Goal: Find specific page/section: Find specific page/section

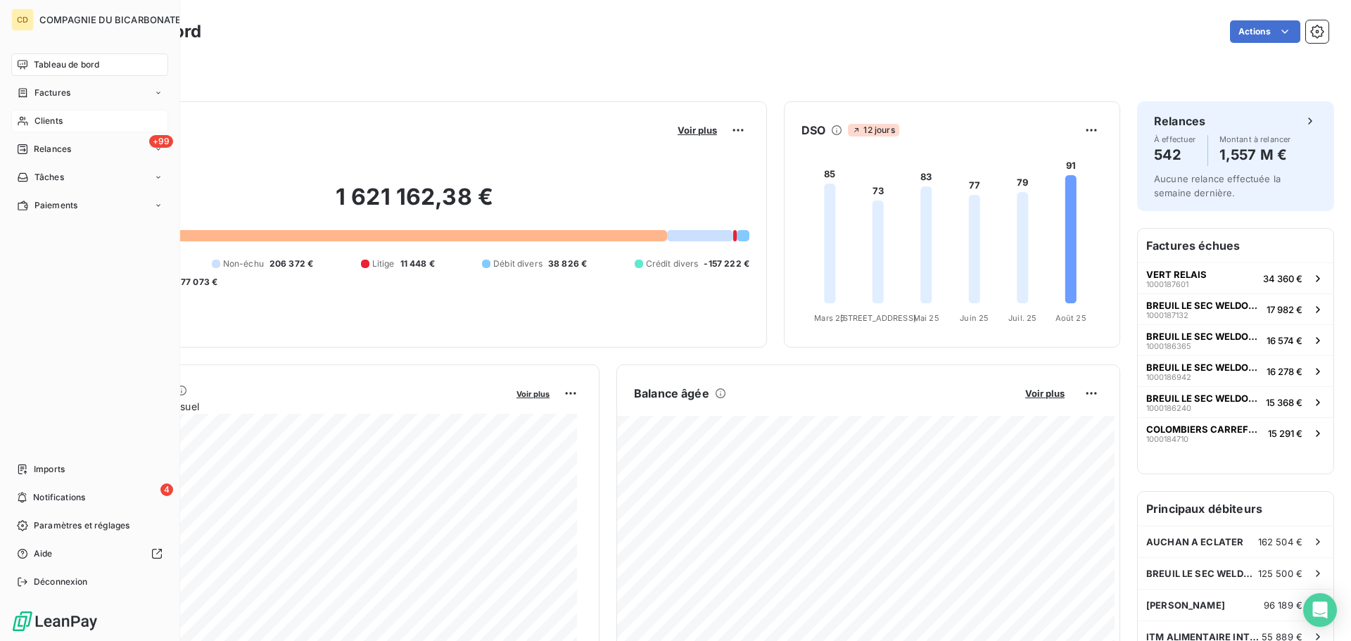
click at [72, 125] on div "Clients" at bounding box center [89, 121] width 157 height 23
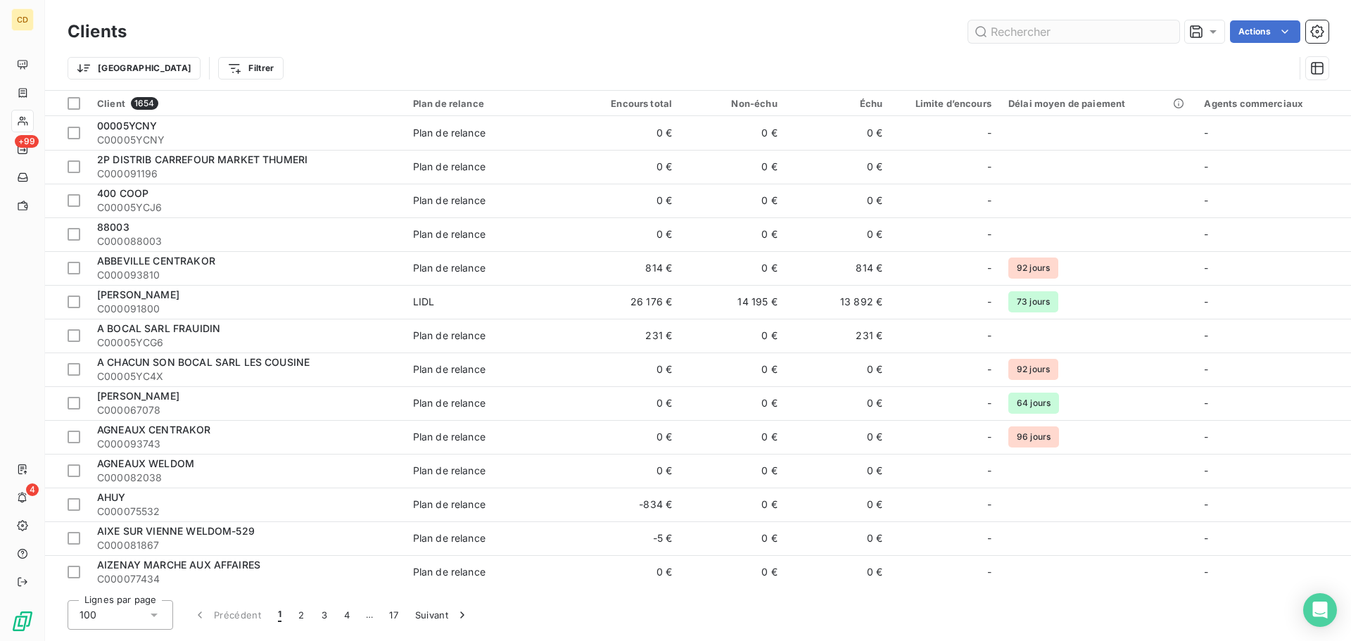
click at [1030, 35] on input "text" at bounding box center [1073, 31] width 211 height 23
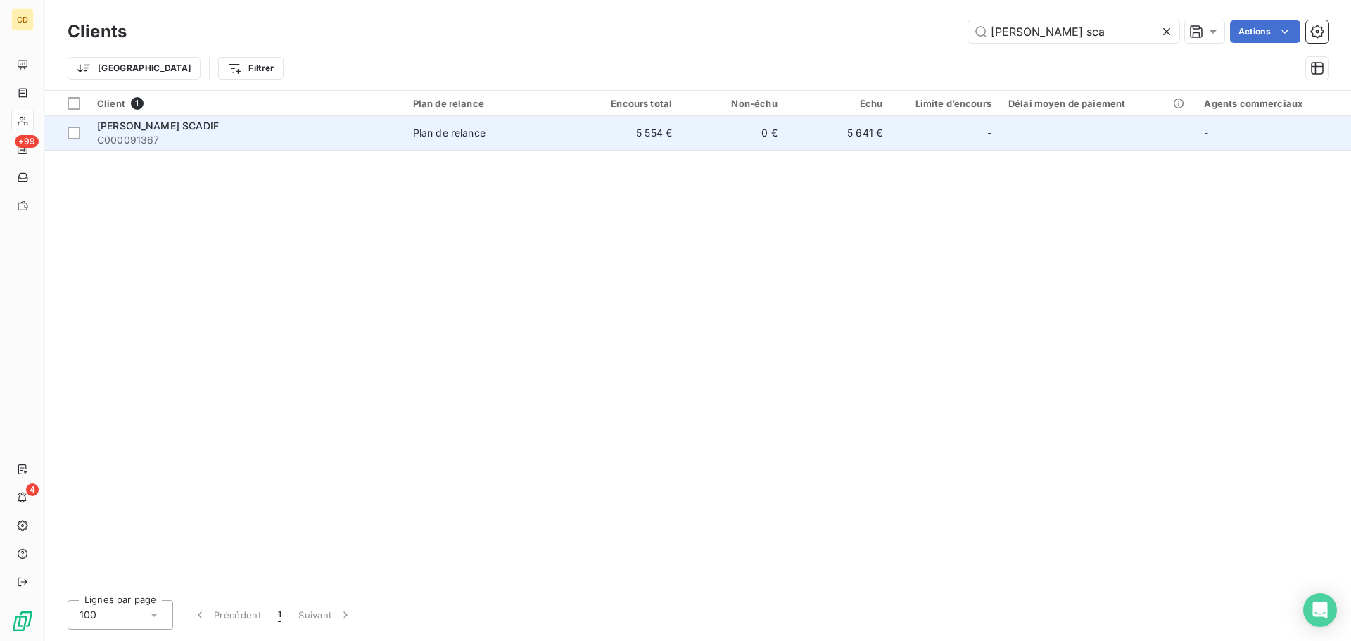
type input "[PERSON_NAME] sca"
click at [144, 125] on span "[PERSON_NAME] SCADIF" at bounding box center [158, 126] width 122 height 12
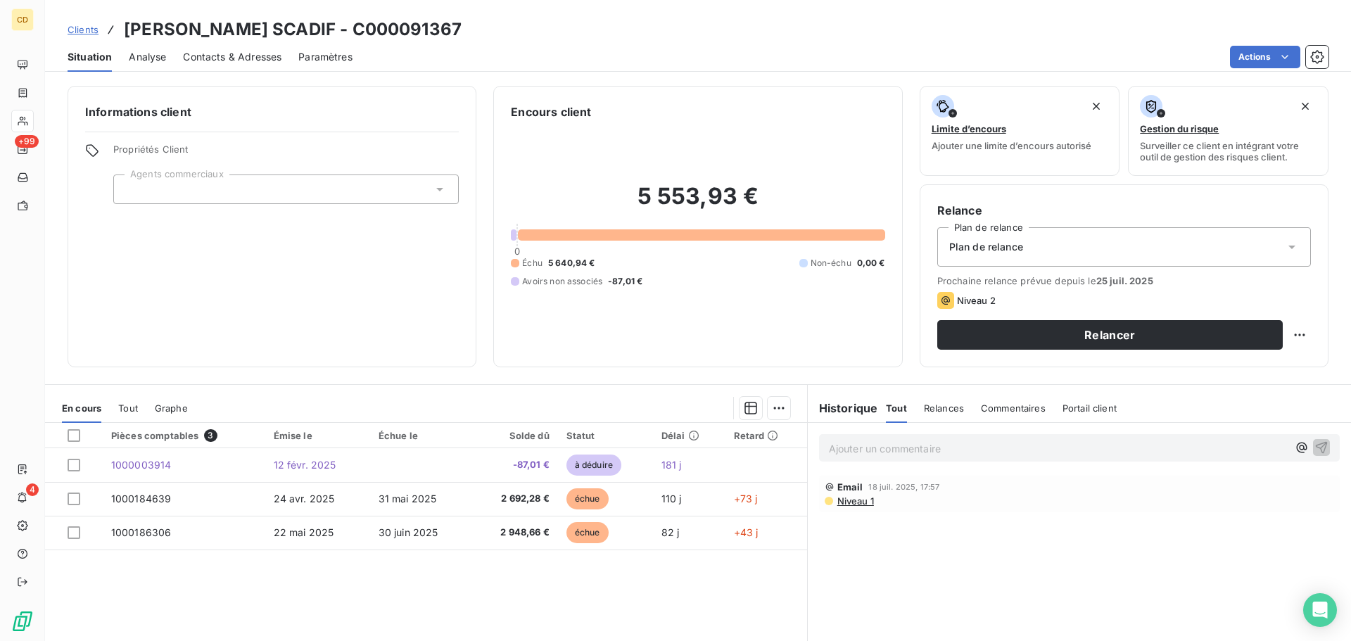
click at [865, 453] on p "Ajouter un commentaire ﻿" at bounding box center [1058, 449] width 459 height 18
click at [859, 453] on p "Ajouter un commentaire ﻿" at bounding box center [1058, 449] width 459 height 18
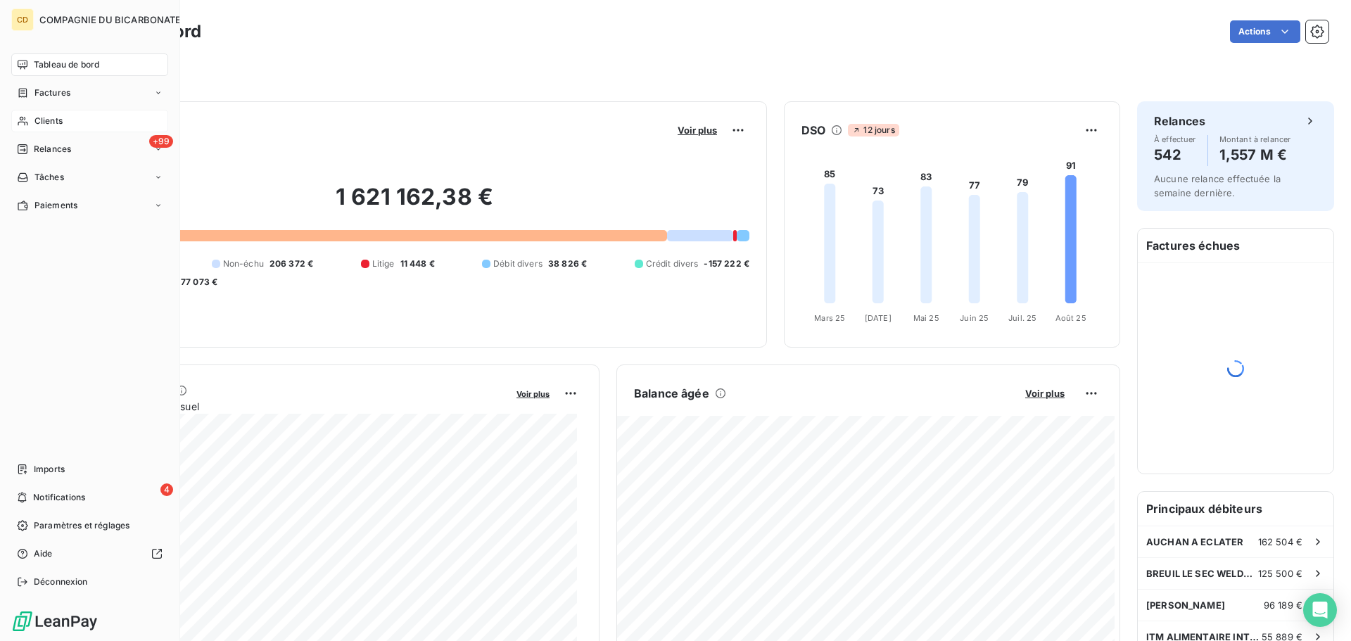
click at [37, 127] on div "Clients" at bounding box center [89, 121] width 157 height 23
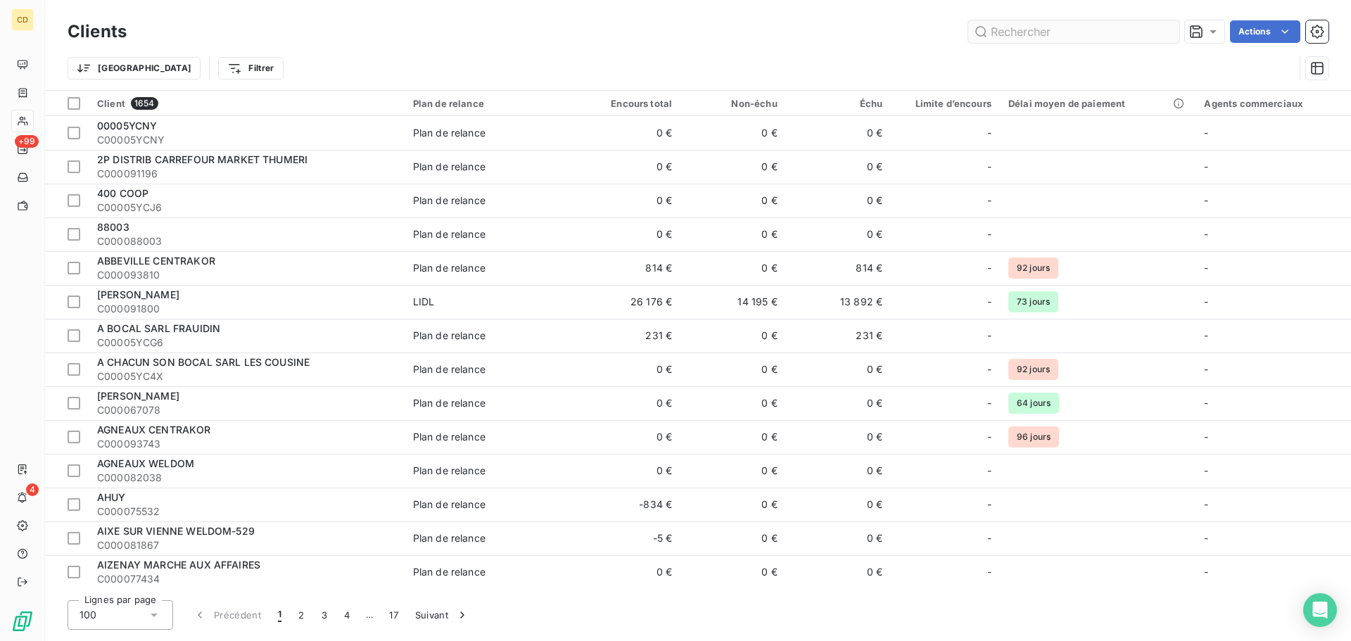
click at [1047, 35] on input "text" at bounding box center [1073, 31] width 211 height 23
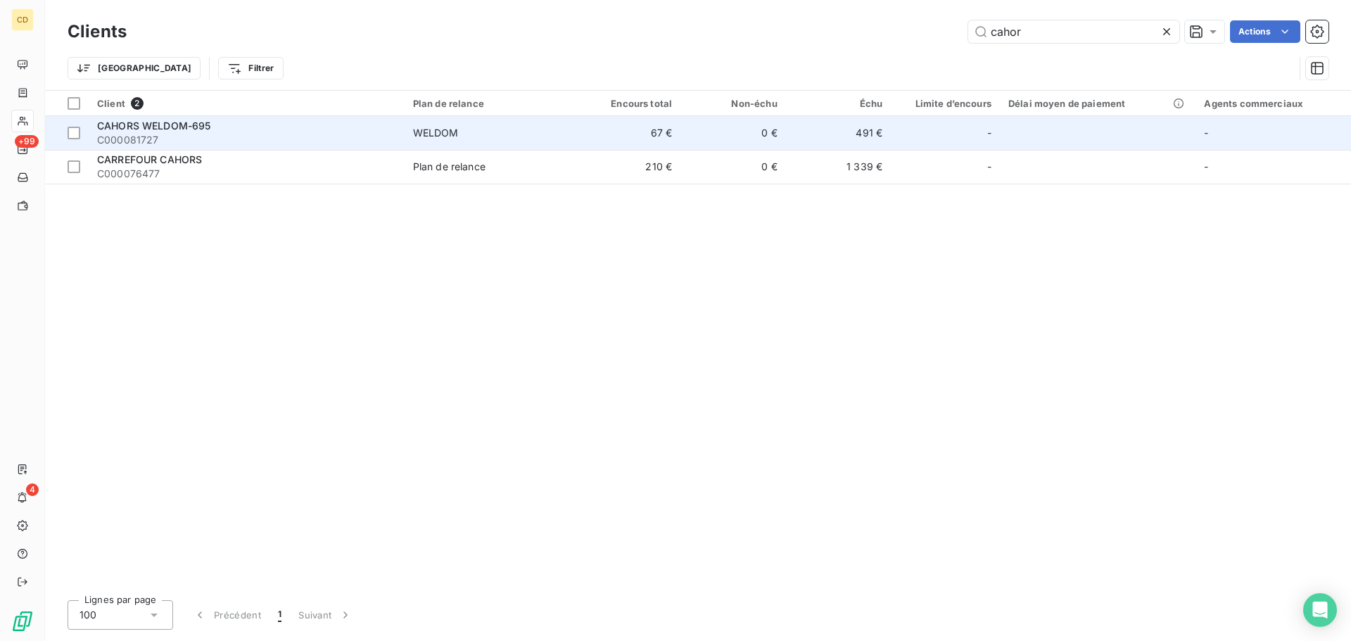
type input "cahor"
click at [194, 133] on span "C000081727" at bounding box center [246, 140] width 299 height 14
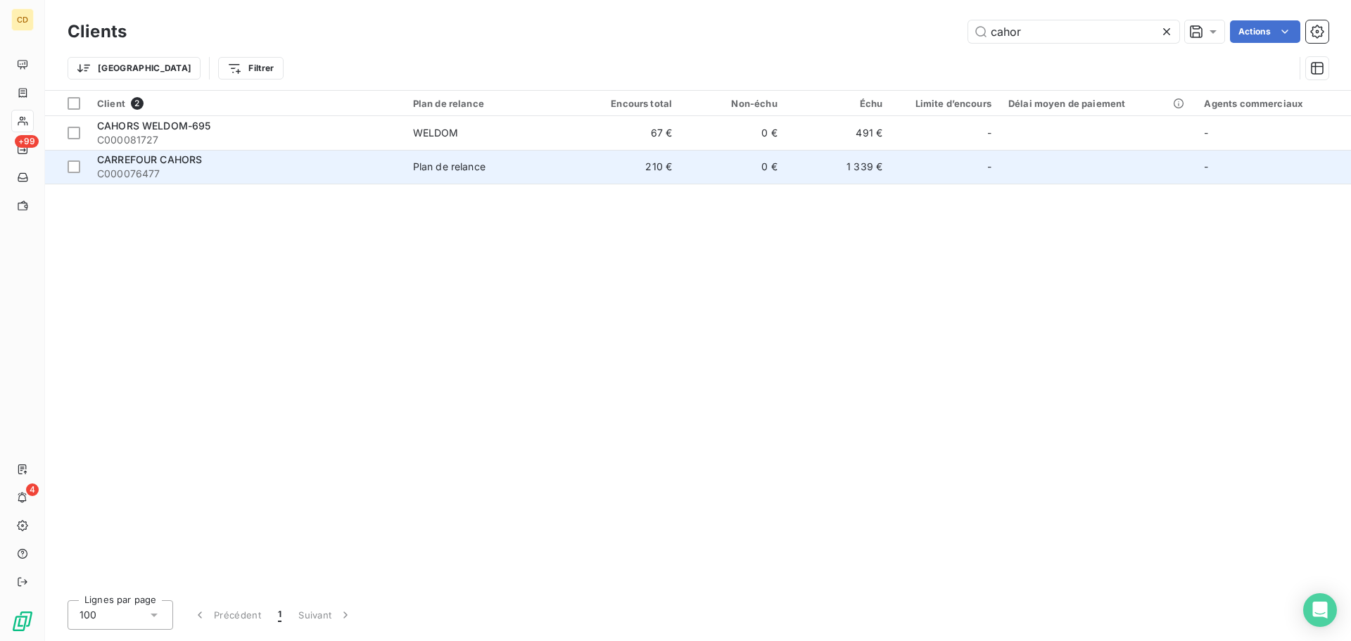
click at [159, 160] on span "CARREFOUR CAHORS" at bounding box center [149, 159] width 105 height 12
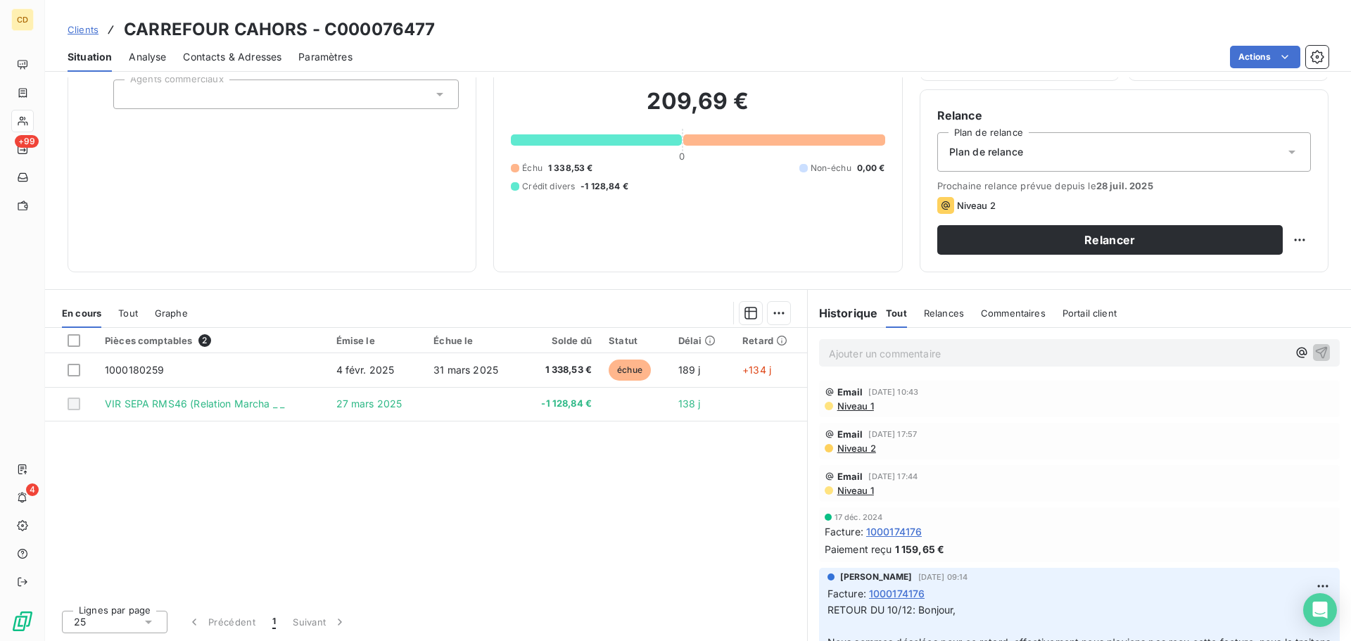
click at [265, 61] on span "Contacts & Adresses" at bounding box center [232, 57] width 99 height 14
